Goal: Find specific page/section: Find specific page/section

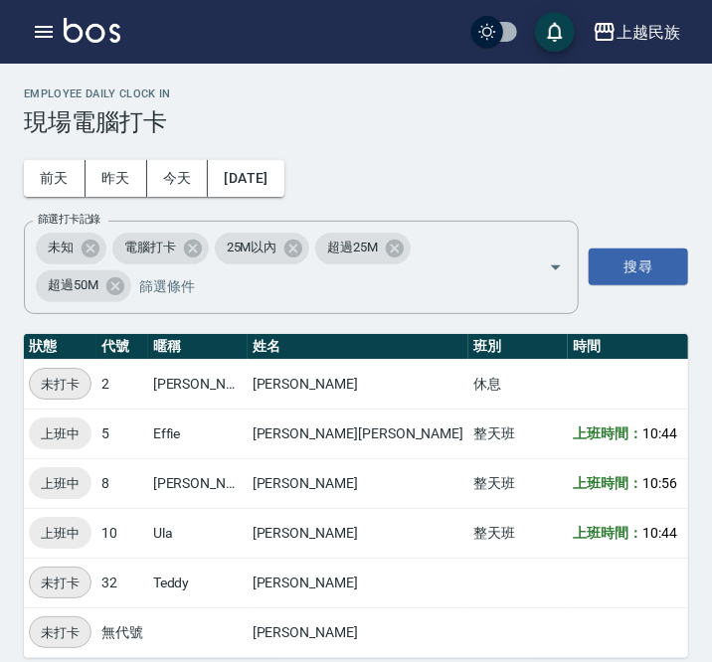
click at [60, 44] on div "上越民族 登出" at bounding box center [356, 32] width 712 height 64
click at [44, 40] on icon "button" at bounding box center [44, 32] width 24 height 24
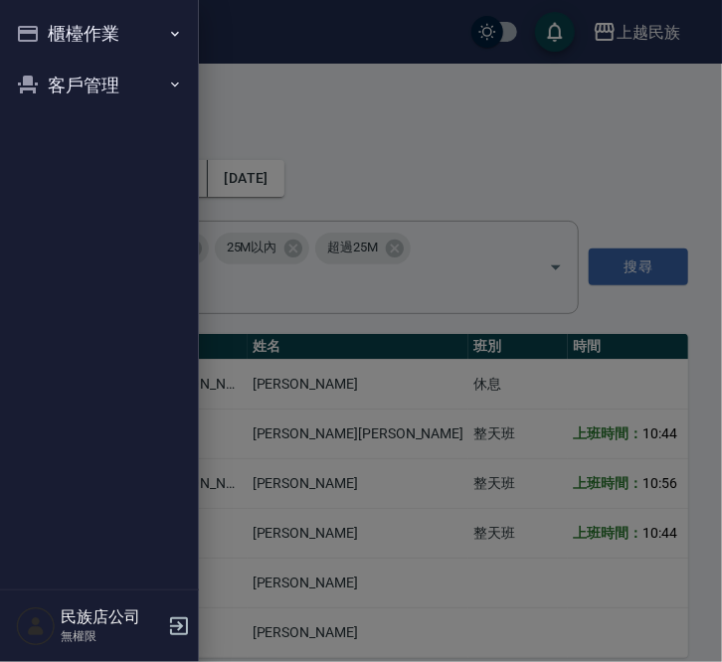
click at [98, 74] on button "客戶管理" at bounding box center [99, 86] width 183 height 52
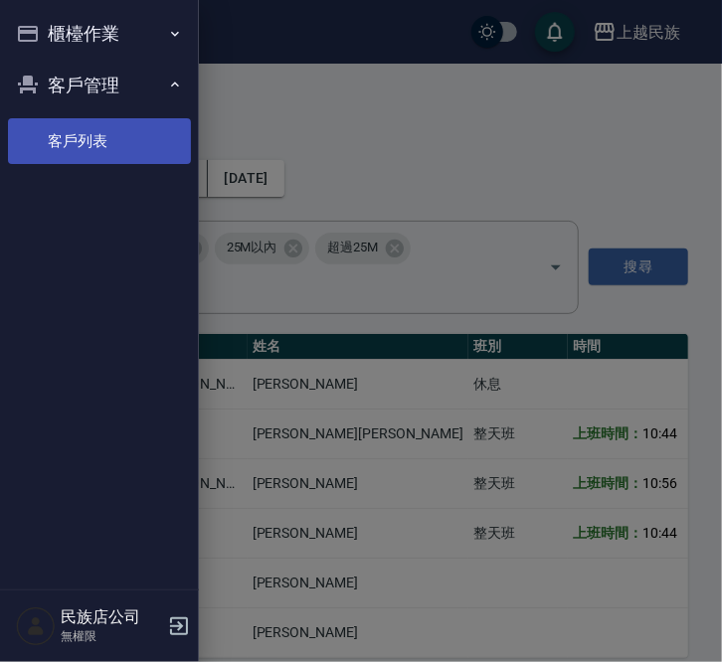
click at [134, 150] on link "客戶列表" at bounding box center [99, 141] width 183 height 46
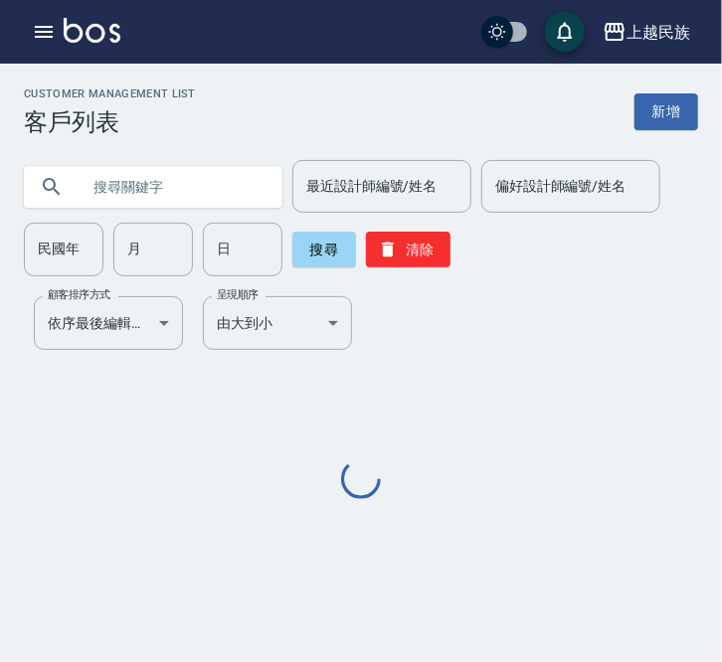
click at [196, 192] on input "text" at bounding box center [173, 187] width 187 height 54
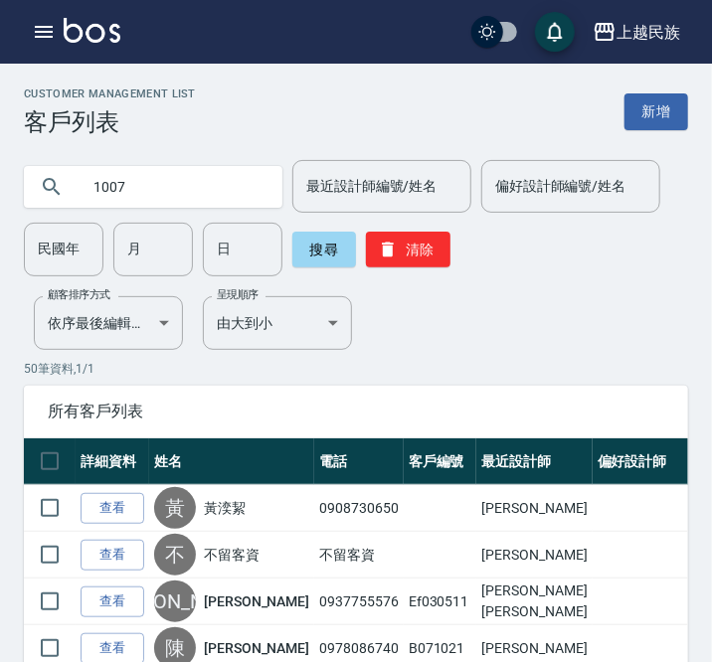
type input "1007"
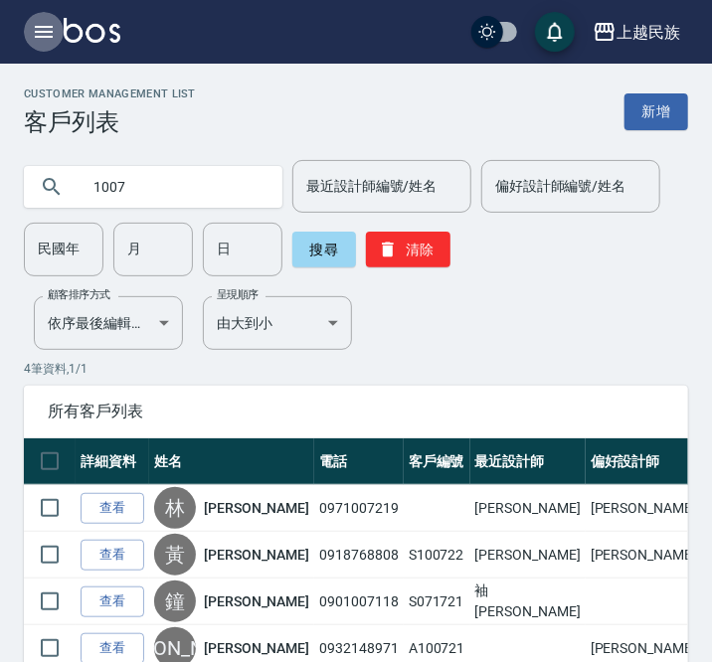
click at [45, 34] on icon "button" at bounding box center [44, 32] width 24 height 24
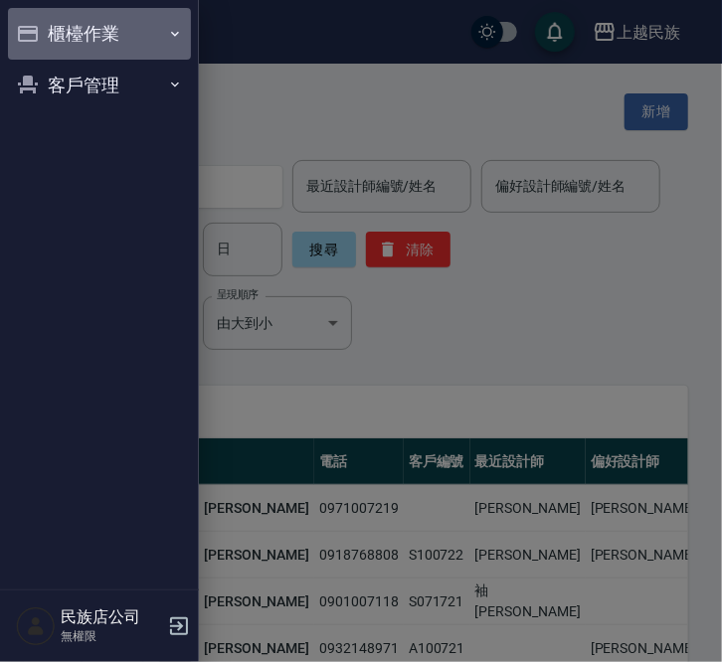
click at [94, 44] on button "櫃檯作業" at bounding box center [99, 34] width 183 height 52
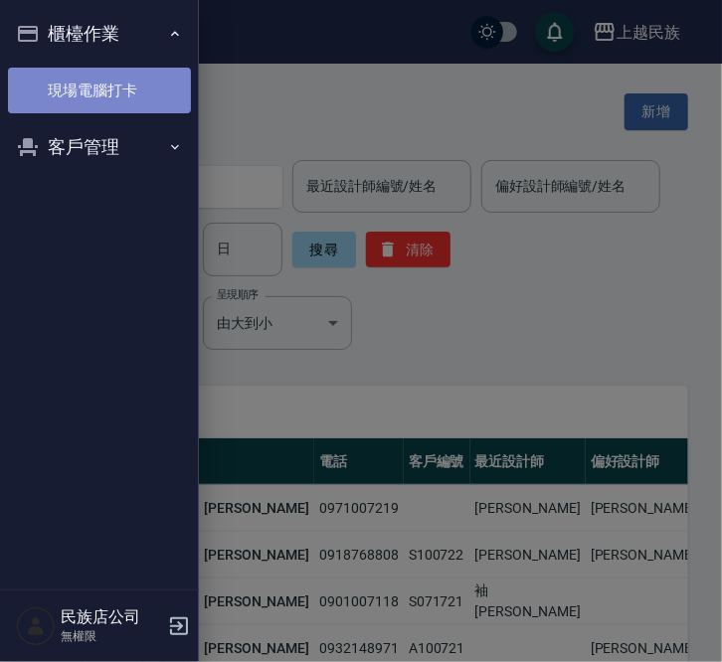
click at [90, 94] on link "現場電腦打卡" at bounding box center [99, 91] width 183 height 46
